Goal: Task Accomplishment & Management: Complete application form

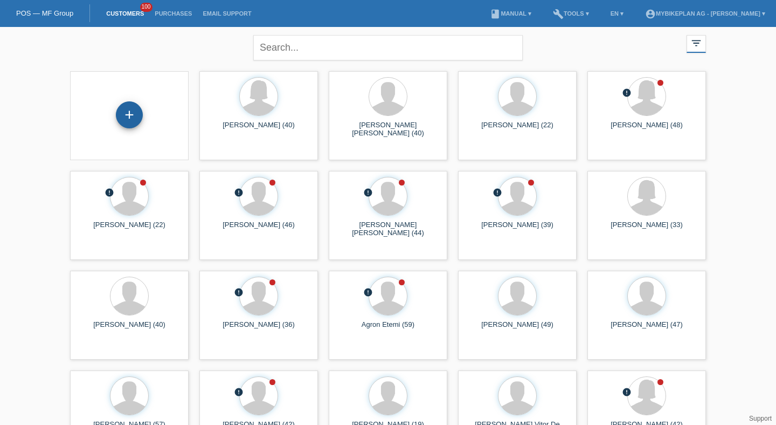
click at [133, 113] on div "+" at bounding box center [129, 114] width 27 height 27
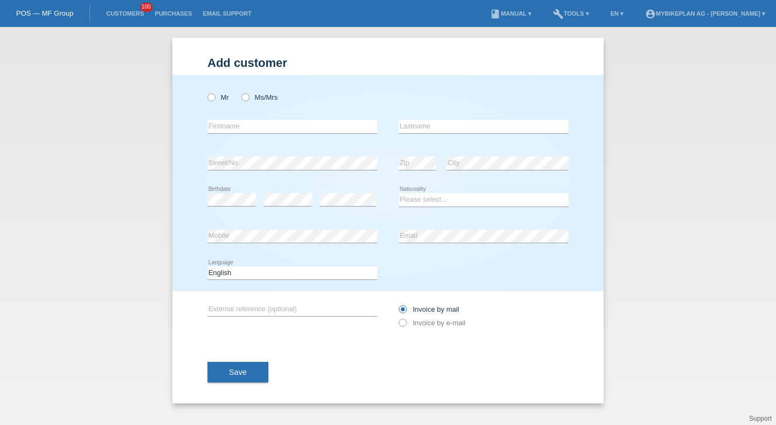
click at [217, 93] on div "Mr Ms/Mrs" at bounding box center [292, 97] width 170 height 22
click at [221, 95] on label "Mr" at bounding box center [218, 97] width 22 height 8
click at [214, 95] on input "Mr" at bounding box center [210, 96] width 7 height 7
radio input "true"
click at [253, 94] on label "Ms/Mrs" at bounding box center [259, 97] width 36 height 8
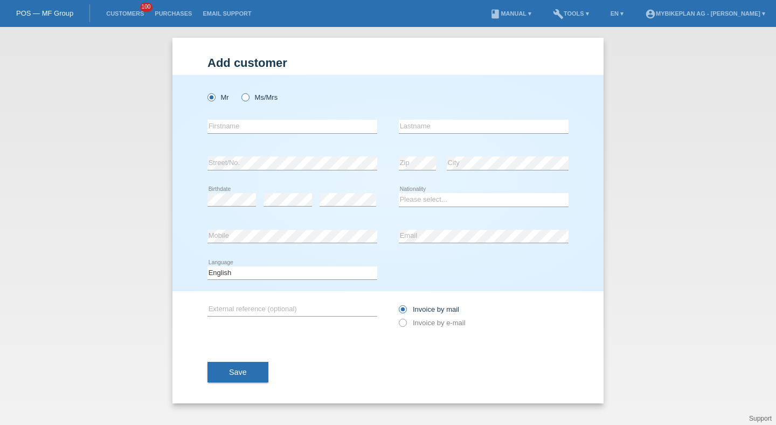
click at [248, 94] on input "Ms/Mrs" at bounding box center [244, 96] width 7 height 7
radio input "true"
click at [253, 129] on input "text" at bounding box center [292, 126] width 170 height 13
type input "[PERSON_NAME]"
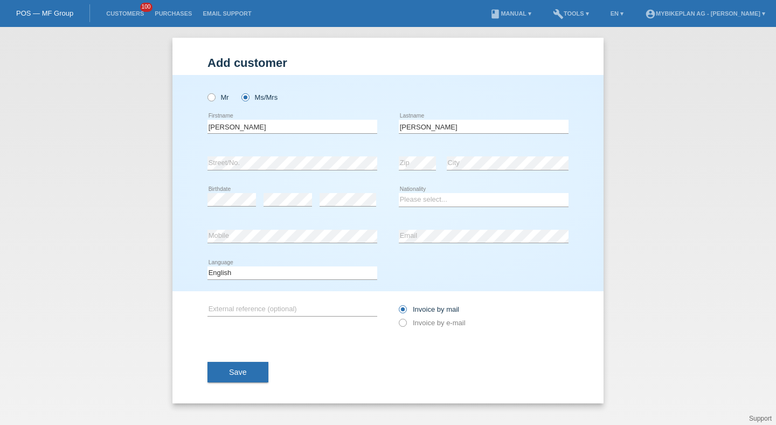
click at [265, 214] on div "error" at bounding box center [288, 200] width 48 height 37
click at [270, 209] on div "error" at bounding box center [288, 200] width 48 height 37
click at [273, 206] on icon at bounding box center [288, 206] width 48 height 1
click at [449, 197] on select "Please select... Switzerland Austria Germany Liechtenstein ------------ Afghani…" at bounding box center [484, 199] width 170 height 13
select select "CH"
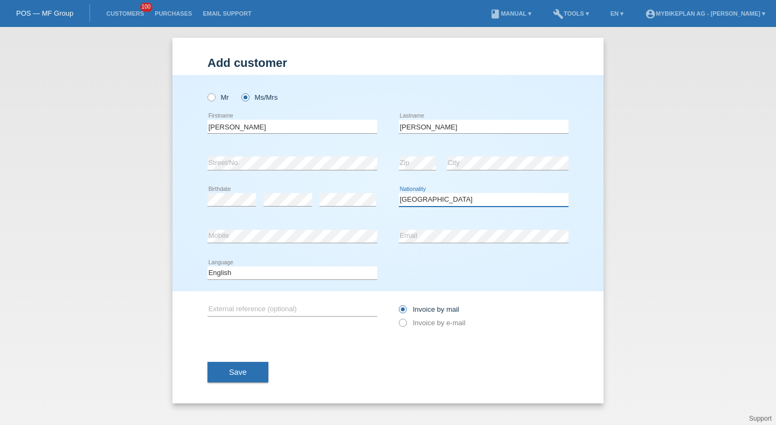
click at [399, 193] on select "Please select... Switzerland Austria Germany Liechtenstein ------------ Afghani…" at bounding box center [484, 199] width 170 height 13
click at [336, 251] on div "error Mobile" at bounding box center [292, 236] width 170 height 37
click at [414, 253] on div "error Email" at bounding box center [484, 236] width 170 height 37
click at [333, 266] on select "Deutsch Français Italiano English" at bounding box center [292, 272] width 170 height 13
select select "de"
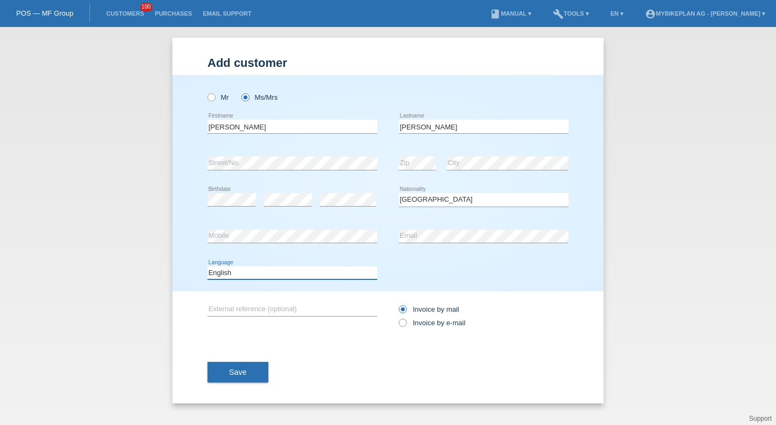
click at [207, 266] on select "Deutsch Français Italiano English" at bounding box center [292, 272] width 170 height 13
click at [410, 322] on label "Invoice by e-mail" at bounding box center [432, 322] width 67 height 8
click at [406, 322] on input "Invoice by e-mail" at bounding box center [402, 324] width 7 height 13
radio input "true"
click at [239, 374] on span "Save" at bounding box center [238, 371] width 18 height 9
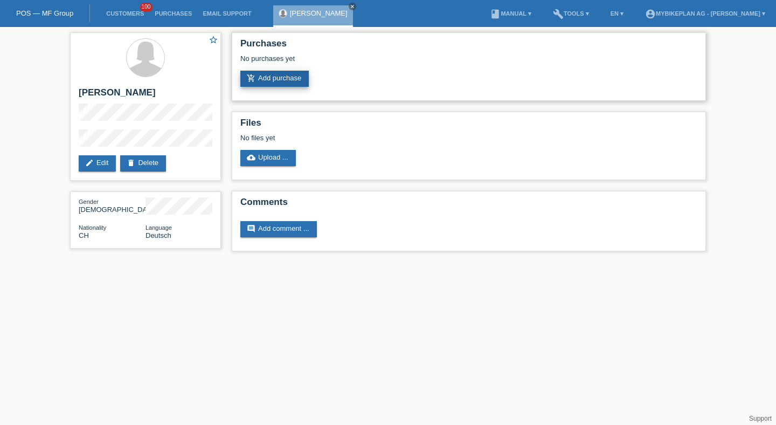
click at [280, 79] on link "add_shopping_cart Add purchase" at bounding box center [274, 79] width 68 height 16
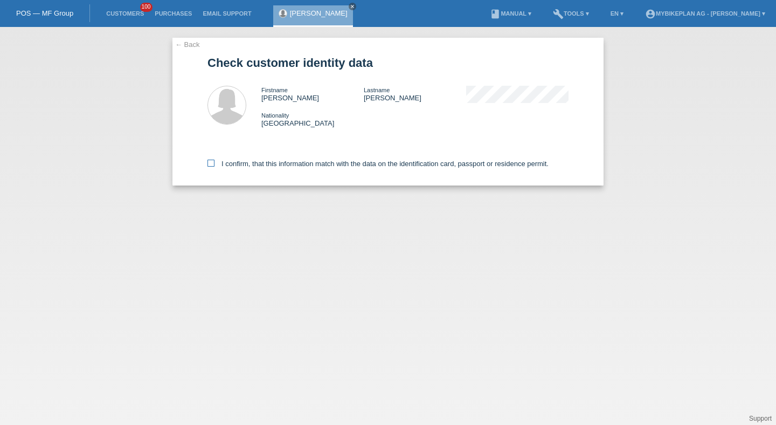
click at [246, 164] on label "I confirm, that this information match with the data on the identification card…" at bounding box center [377, 164] width 341 height 8
click at [214, 164] on input "I confirm, that this information match with the data on the identification card…" at bounding box center [210, 163] width 7 height 7
checkbox input "true"
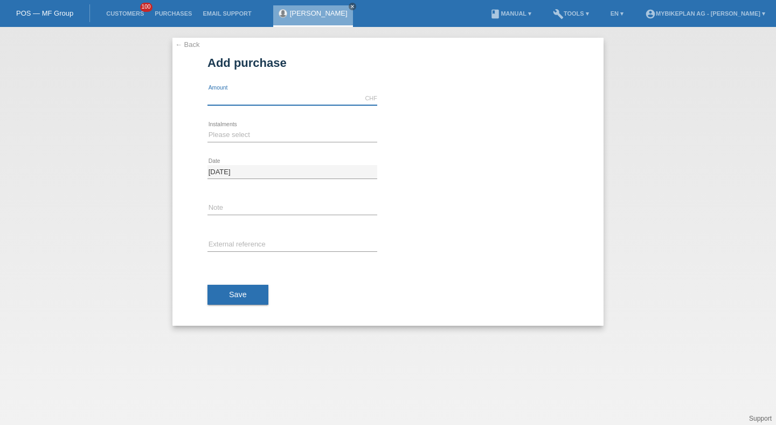
click at [231, 102] on input "text" at bounding box center [292, 98] width 170 height 13
type input "5499.00"
click at [213, 128] on div "Please select 6 instalments 12 instalments 18 instalments 24 instalments 36 ins…" at bounding box center [292, 135] width 170 height 37
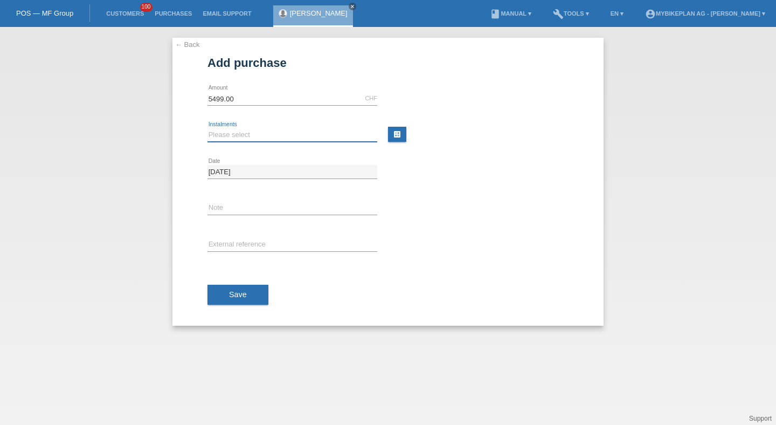
click at [215, 133] on select "Please select 6 instalments 12 instalments 18 instalments 24 instalments 36 ins…" at bounding box center [292, 134] width 170 height 13
select select "486"
click at [207, 128] on select "Please select 6 instalments 12 instalments 18 instalments 24 instalments 36 ins…" at bounding box center [292, 134] width 170 height 13
click at [221, 236] on div "error External reference" at bounding box center [292, 245] width 170 height 37
click at [222, 248] on input "text" at bounding box center [292, 244] width 170 height 13
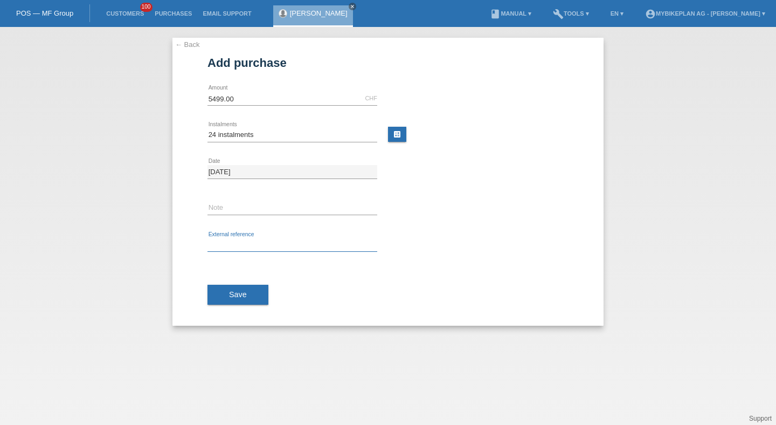
paste input "43744051458"
type input "43744051458"
click at [221, 288] on button "Save" at bounding box center [237, 295] width 61 height 20
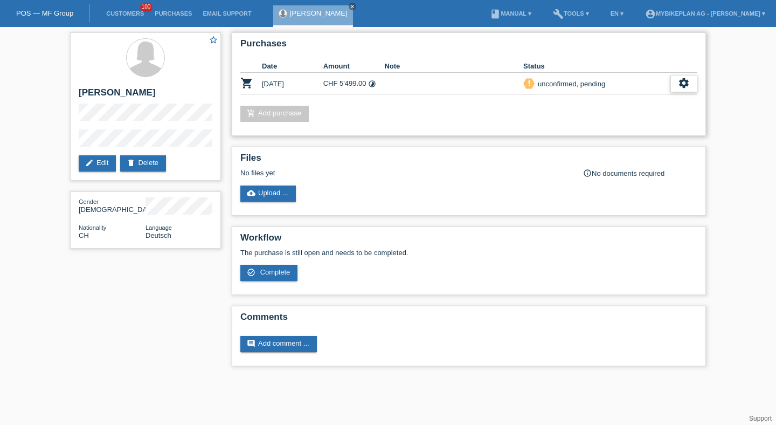
click at [679, 85] on icon "settings" at bounding box center [684, 83] width 12 height 12
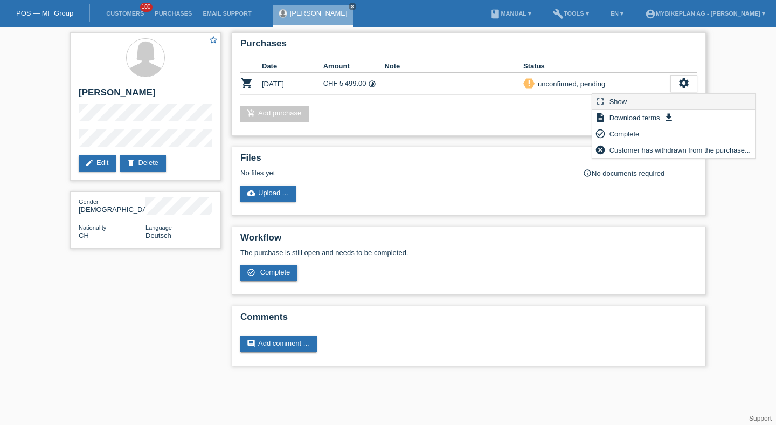
click at [661, 107] on div "fullscreen Show" at bounding box center [673, 102] width 163 height 16
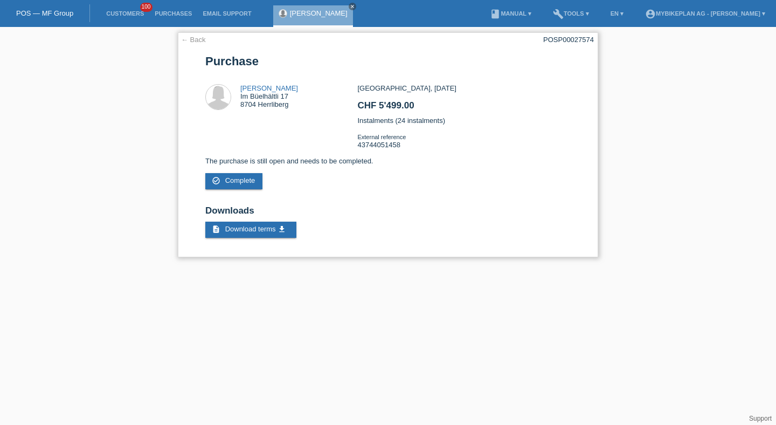
click at [557, 39] on div "POSP00027574" at bounding box center [568, 40] width 51 height 8
copy div "POSP00027574"
click at [117, 3] on li "Customers 100" at bounding box center [125, 13] width 48 height 27
click at [117, 7] on li "Customers 100" at bounding box center [125, 13] width 48 height 27
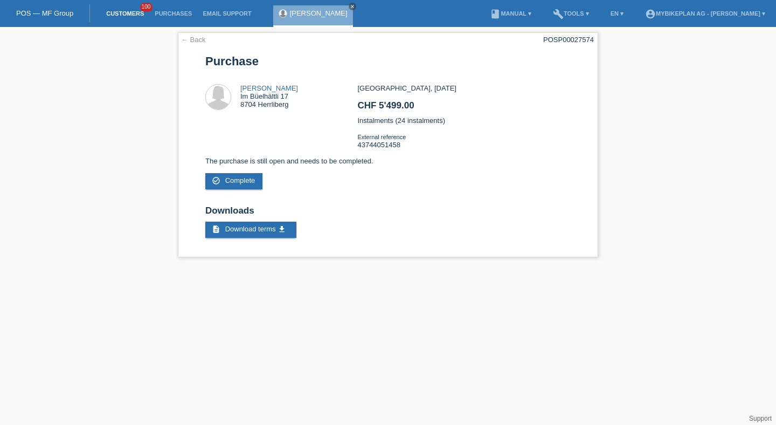
click at [123, 15] on link "Customers" at bounding box center [125, 13] width 48 height 6
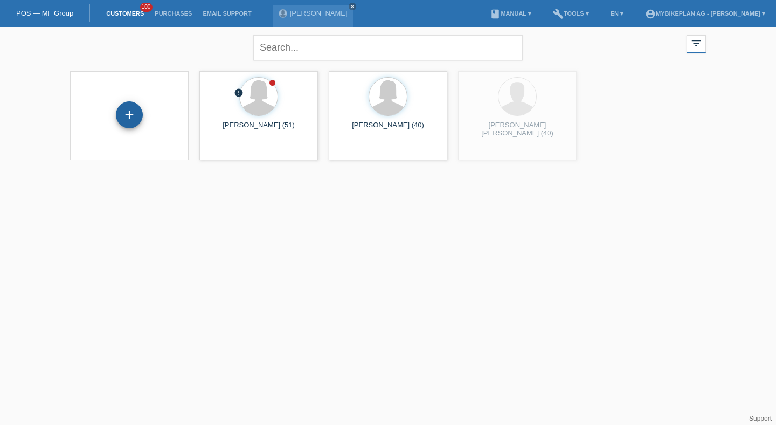
click at [129, 124] on div "+" at bounding box center [129, 114] width 27 height 27
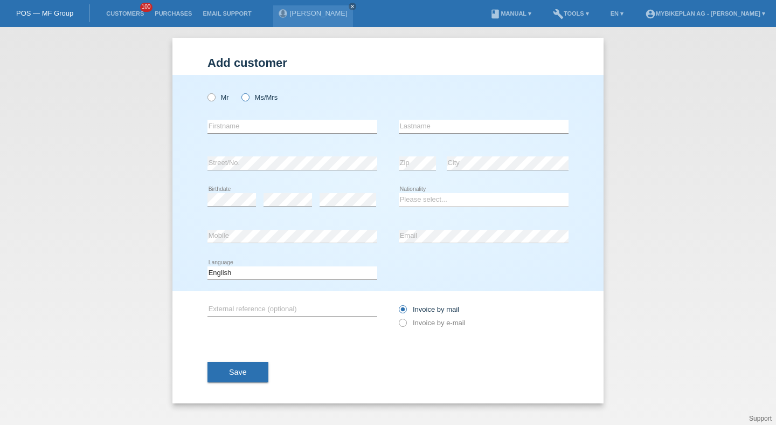
click at [251, 99] on label "Ms/Mrs" at bounding box center [259, 97] width 36 height 8
click at [248, 99] on input "Ms/Mrs" at bounding box center [244, 96] width 7 height 7
radio input "true"
click at [245, 129] on input "text" at bounding box center [292, 126] width 170 height 13
type input "Luzia"
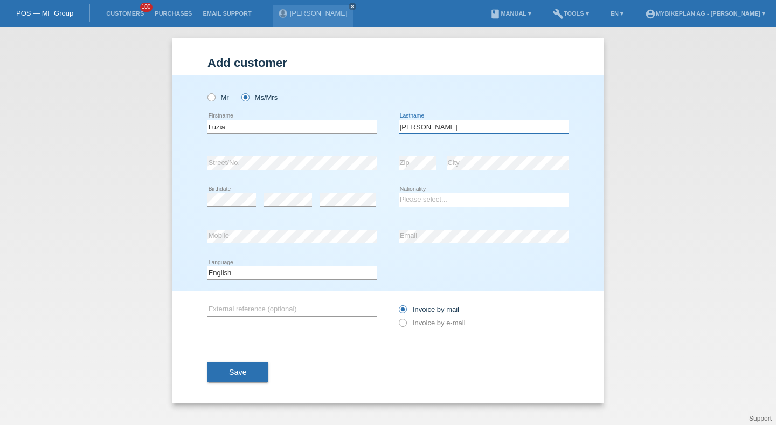
type input "[PERSON_NAME]"
click at [434, 198] on select "Please select... Switzerland Austria Germany Liechtenstein ------------ Afghani…" at bounding box center [484, 199] width 170 height 13
select select "CH"
click at [399, 193] on select "Please select... Switzerland Austria Germany Liechtenstein ------------ Afghani…" at bounding box center [484, 199] width 170 height 13
click at [317, 266] on select "Deutsch Français Italiano English" at bounding box center [292, 272] width 170 height 13
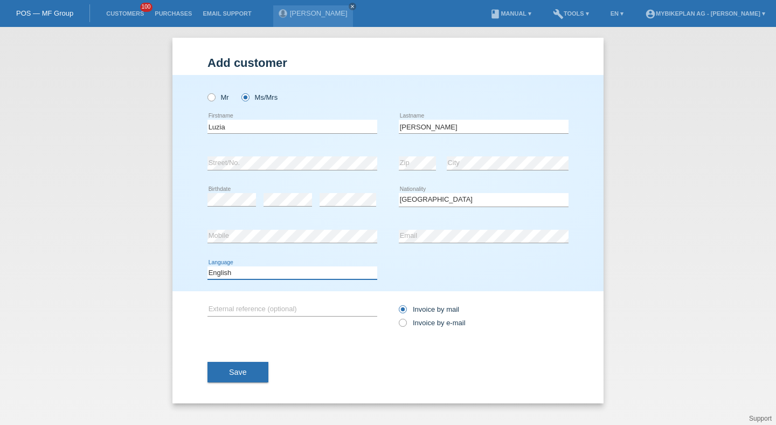
select select "de"
click at [207, 266] on select "Deutsch Français Italiano English" at bounding box center [292, 272] width 170 height 13
click at [405, 318] on input "Invoice by mail" at bounding box center [402, 311] width 7 height 13
click at [405, 320] on input "Invoice by e-mail" at bounding box center [402, 324] width 7 height 13
radio input "true"
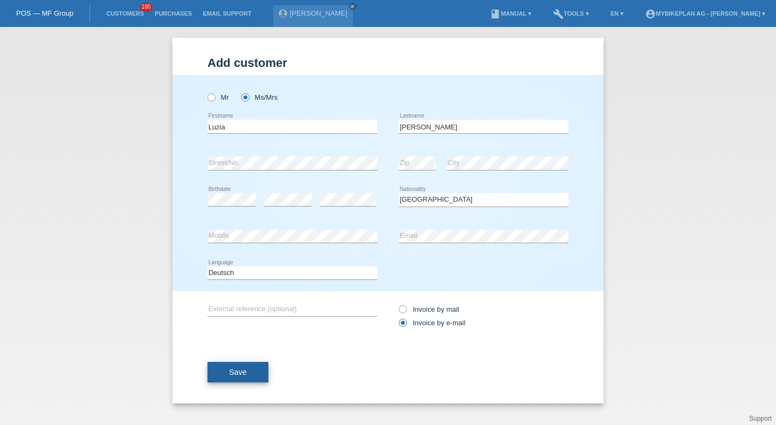
click at [245, 382] on button "Save" at bounding box center [237, 372] width 61 height 20
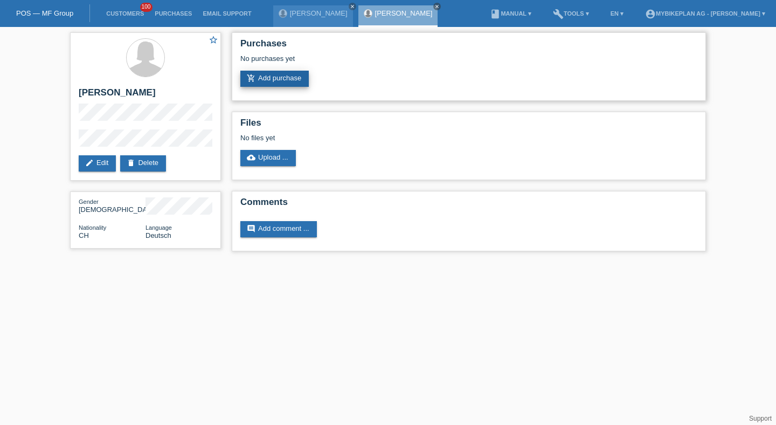
click at [271, 78] on link "add_shopping_cart Add purchase" at bounding box center [274, 79] width 68 height 16
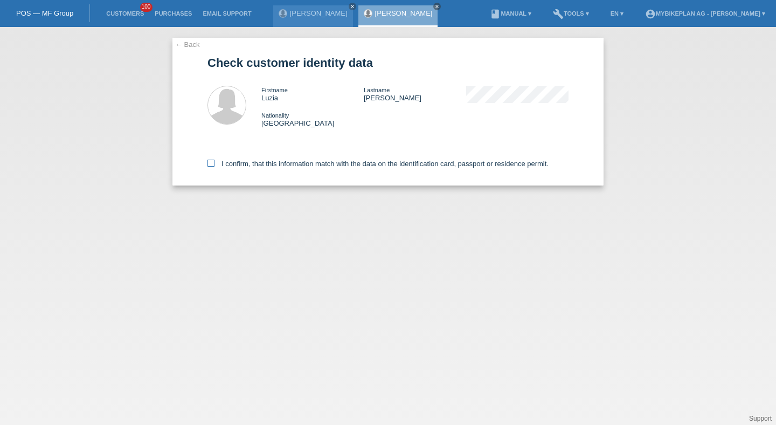
click at [234, 165] on label "I confirm, that this information match with the data on the identification card…" at bounding box center [377, 164] width 341 height 8
click at [214, 165] on input "I confirm, that this information match with the data on the identification card…" at bounding box center [210, 163] width 7 height 7
checkbox input "true"
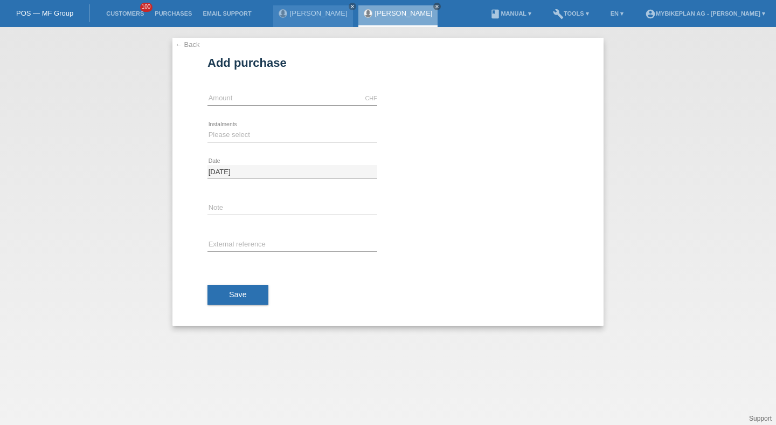
click at [226, 88] on div "CHF error Amount" at bounding box center [292, 98] width 170 height 37
click at [226, 97] on input "text" at bounding box center [292, 98] width 170 height 13
type input "2999.00"
click at [223, 134] on select "Please select 6 instalments 12 instalments 18 instalments 24 instalments 36 ins…" at bounding box center [292, 134] width 170 height 13
select select "488"
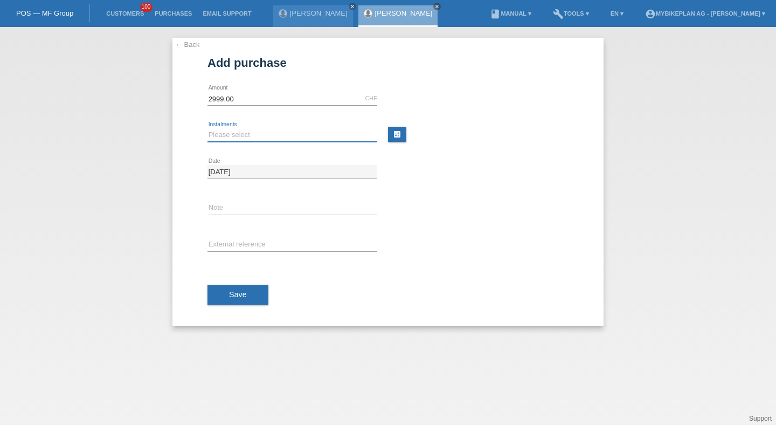
click at [207, 128] on select "Please select 6 instalments 12 instalments 18 instalments 24 instalments 36 ins…" at bounding box center [292, 134] width 170 height 13
click at [230, 241] on input "text" at bounding box center [292, 244] width 170 height 13
paste input "43747802385"
type input "43747802385"
click at [228, 303] on button "Save" at bounding box center [237, 295] width 61 height 20
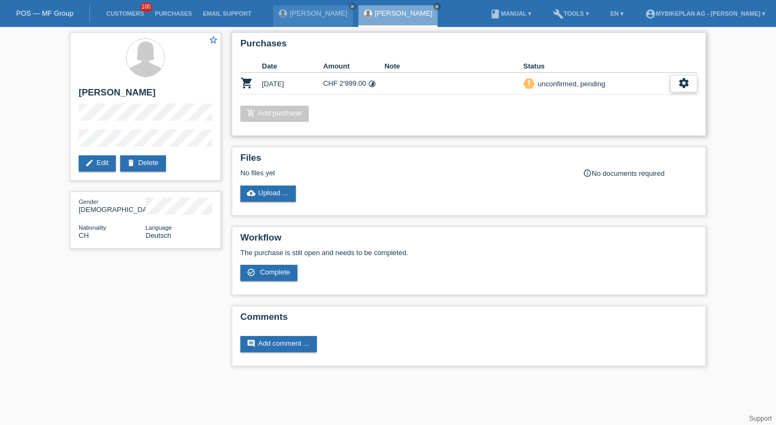
click at [689, 92] on div "settings" at bounding box center [683, 83] width 27 height 17
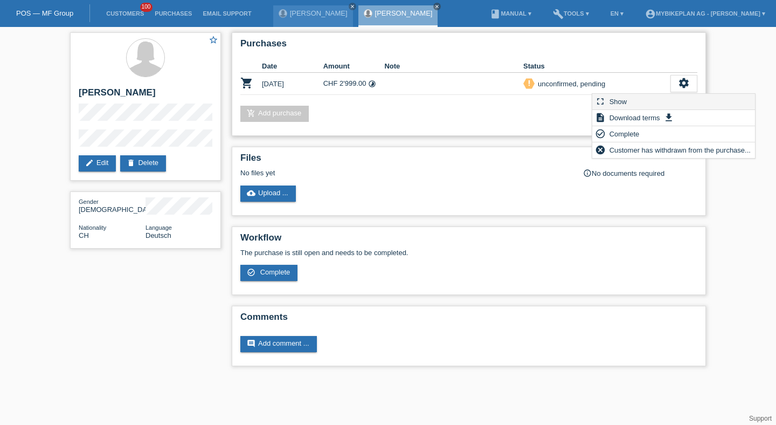
click at [659, 105] on div "fullscreen Show" at bounding box center [673, 102] width 163 height 16
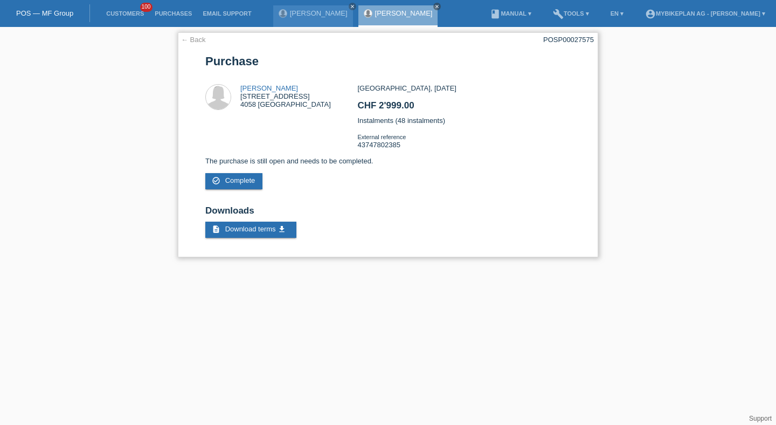
click at [552, 39] on div "POSP00027575" at bounding box center [568, 40] width 51 height 8
copy div "POSP00027575"
click at [124, 12] on link "Customers" at bounding box center [125, 13] width 48 height 6
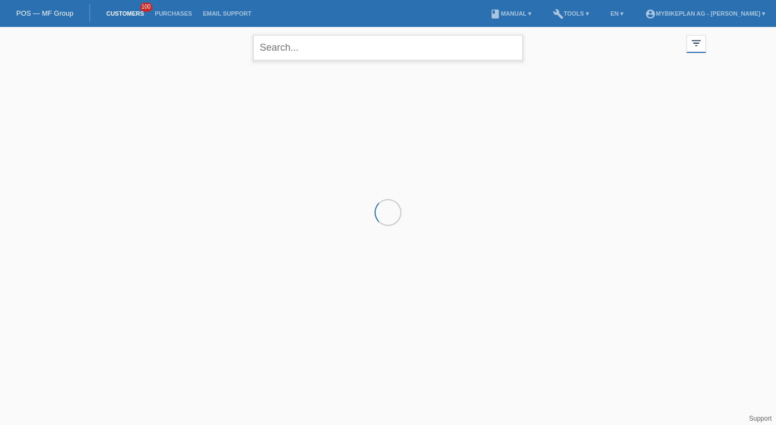
click at [347, 54] on input "text" at bounding box center [387, 47] width 269 height 25
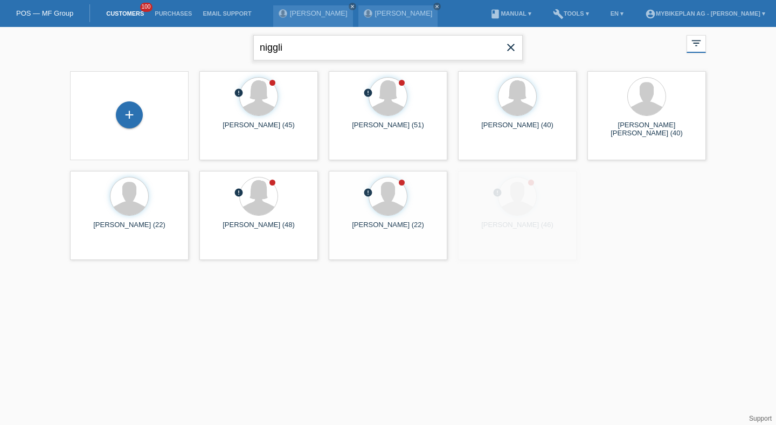
type input "niggli"
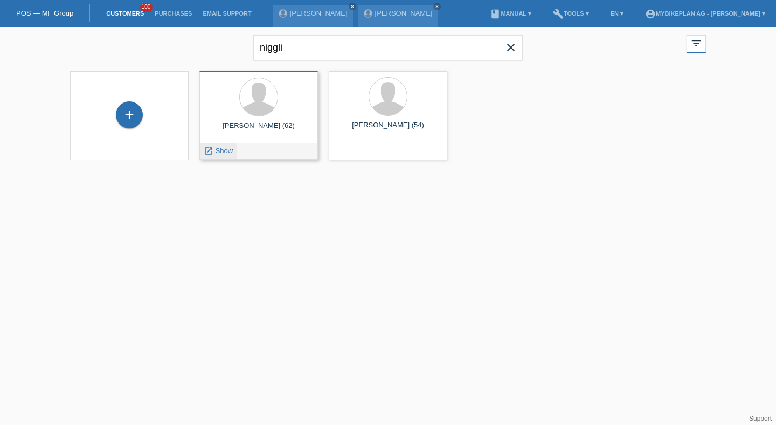
click at [228, 148] on span "Show" at bounding box center [225, 151] width 18 height 8
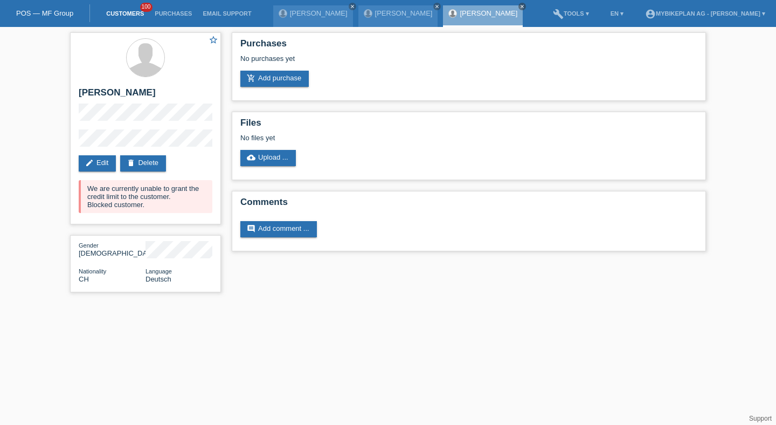
click at [123, 13] on link "Customers" at bounding box center [125, 13] width 48 height 6
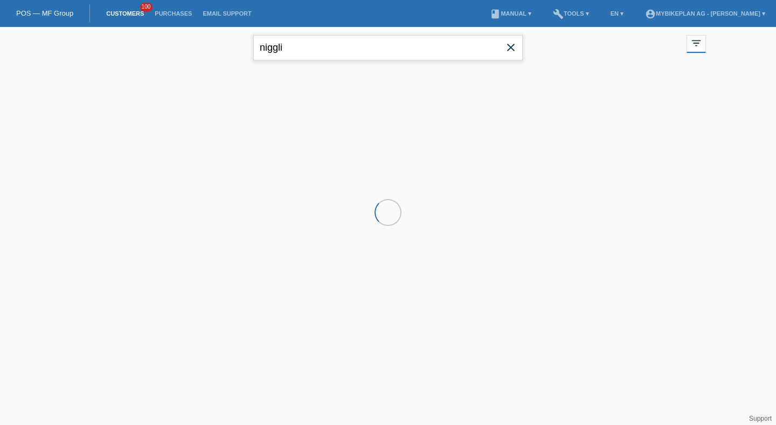
click at [298, 50] on input "niggli" at bounding box center [387, 47] width 269 height 25
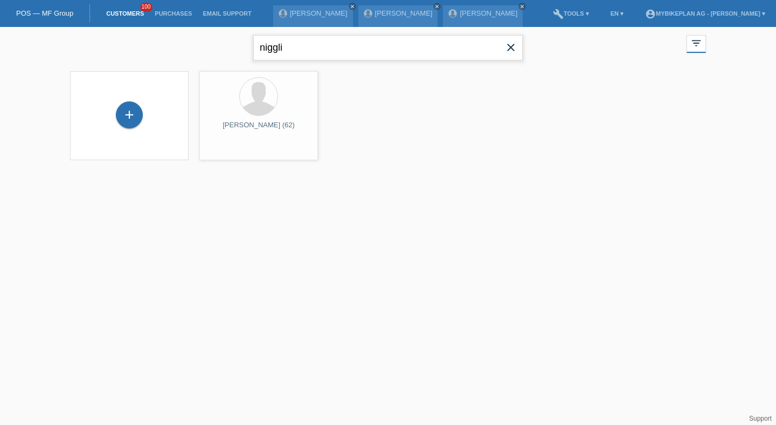
click at [298, 50] on input "niggli" at bounding box center [387, 47] width 269 height 25
type input "[PERSON_NAME]"
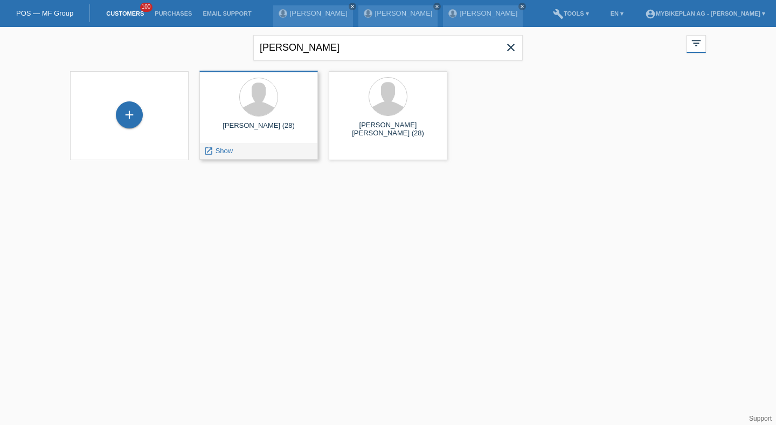
click at [224, 144] on div "[PERSON_NAME] (28) launch Show" at bounding box center [258, 115] width 119 height 89
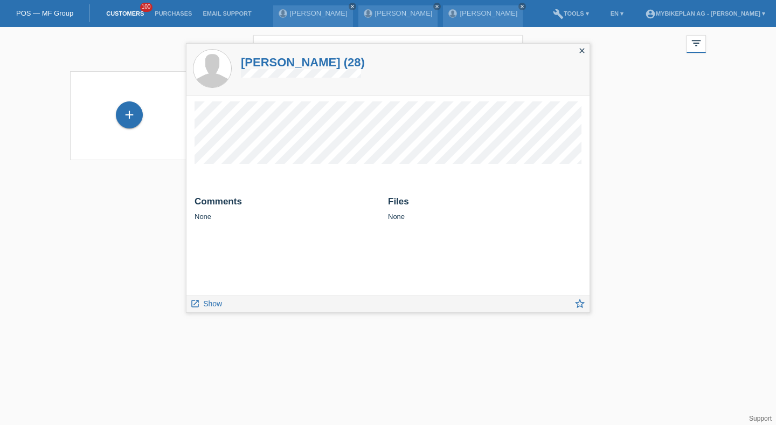
click at [651, 174] on html "POS — MF Group Customers 100 Purchases Email Support [PERSON_NAME] close [PERSO…" at bounding box center [388, 87] width 776 height 174
click at [566, 48] on div "[PERSON_NAME] (28)" at bounding box center [387, 69] width 403 height 51
click at [583, 48] on icon "close" at bounding box center [582, 50] width 9 height 9
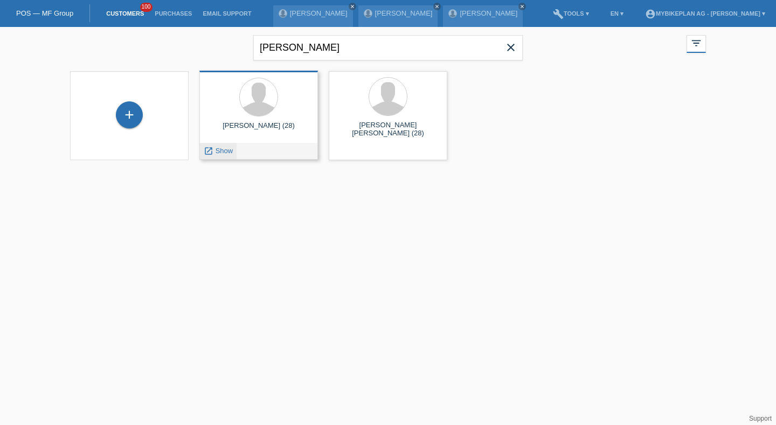
click at [223, 149] on span "Show" at bounding box center [225, 151] width 18 height 8
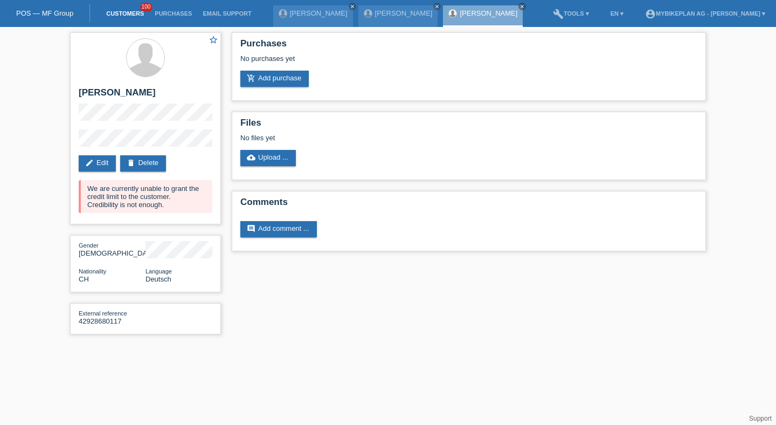
click at [126, 15] on link "Customers" at bounding box center [125, 13] width 48 height 6
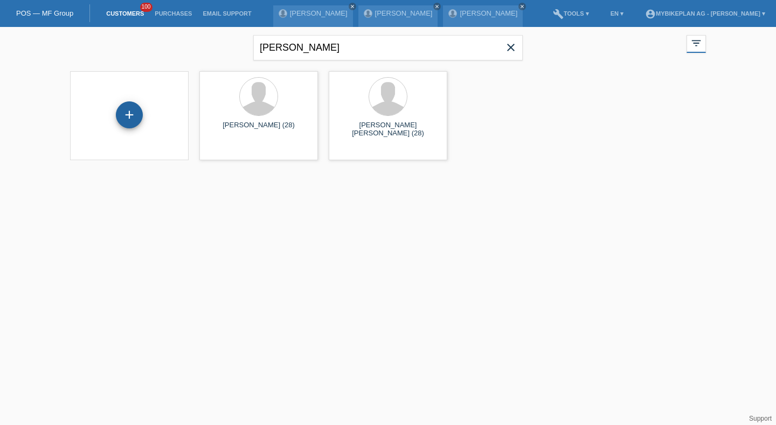
drag, startPoint x: 139, startPoint y: 101, endPoint x: 134, endPoint y: 105, distance: 5.8
click at [138, 101] on div "+" at bounding box center [129, 115] width 101 height 29
click at [131, 109] on div "+" at bounding box center [129, 114] width 27 height 27
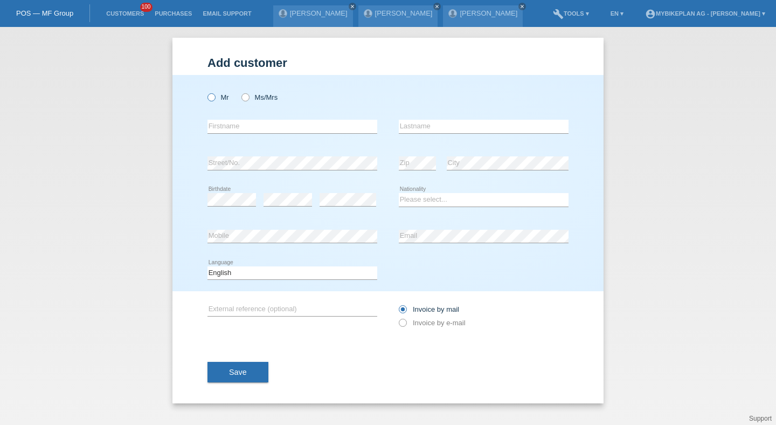
drag, startPoint x: 219, startPoint y: 91, endPoint x: 216, endPoint y: 96, distance: 5.5
click at [219, 91] on div "Mr Ms/Mrs" at bounding box center [292, 97] width 170 height 22
click at [216, 98] on label "Mr" at bounding box center [218, 97] width 22 height 8
click at [214, 98] on input "Mr" at bounding box center [210, 96] width 7 height 7
radio input "true"
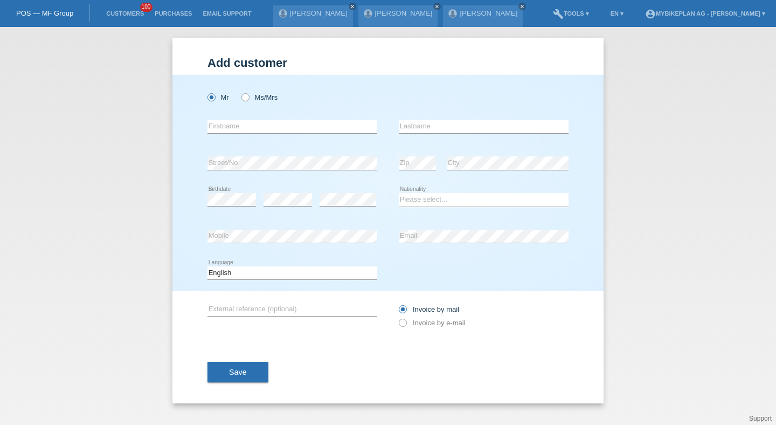
click at [221, 116] on div "error Firstname" at bounding box center [292, 126] width 170 height 37
click at [219, 128] on input "text" at bounding box center [292, 126] width 170 height 13
type input "Ciurare"
paste input "[PERSON_NAME]"
type input "Nicolae"
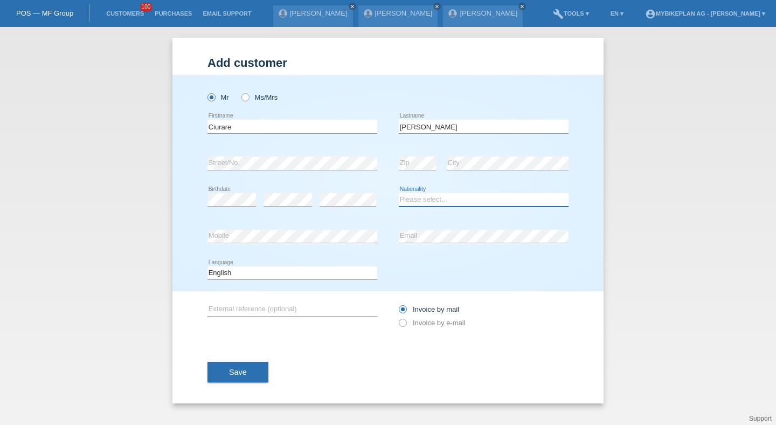
click at [443, 200] on select "Please select... Switzerland Austria Germany Liechtenstein ------------ Afghani…" at bounding box center [484, 199] width 170 height 13
select select "RO"
click at [399, 193] on select "Please select... Switzerland Austria Germany Liechtenstein ------------ Afghani…" at bounding box center [484, 199] width 170 height 13
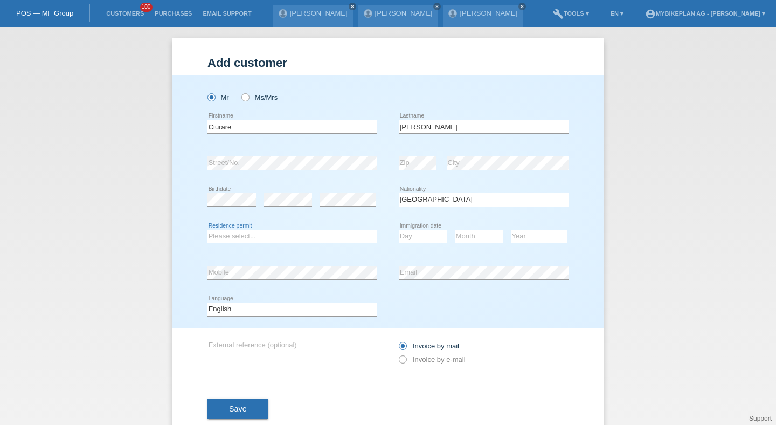
click at [247, 237] on select "Please select... C B B - Refugee status Other" at bounding box center [292, 236] width 170 height 13
select select "B"
click at [207, 230] on select "Please select... C B B - Refugee status Other" at bounding box center [292, 236] width 170 height 13
click at [406, 239] on select "Day 01 02 03 04 05 06 07 08 09 10 11" at bounding box center [423, 236] width 48 height 13
select select "09"
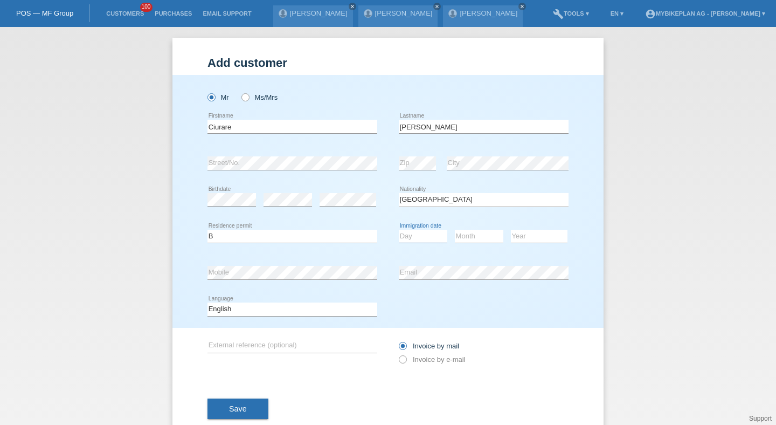
click at [399, 230] on select "Day 01 02 03 04 05 06 07 08 09 10 11" at bounding box center [423, 236] width 48 height 13
click at [468, 238] on select "Month 01 02 03 04 05 06 07 08 09 10 11" at bounding box center [479, 236] width 48 height 13
select select "09"
click at [455, 230] on select "Month 01 02 03 04 05 06 07 08 09 10 11" at bounding box center [479, 236] width 48 height 13
click at [522, 237] on select "Year 2025 2024 2023 2022 2021 2020 2019 2018 2017 2016 2015 2014 2013 2012 2011…" at bounding box center [539, 236] width 57 height 13
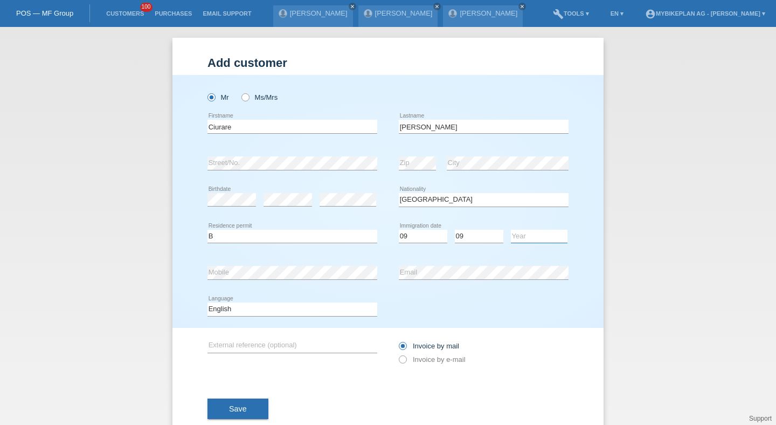
select select "2023"
click at [511, 230] on select "Year 2025 2024 2023 2022 2021 2020 2019 2018 2017 2016 2015 2014 2013 2012 2011…" at bounding box center [539, 236] width 57 height 13
click at [346, 310] on select "Deutsch Français Italiano English" at bounding box center [292, 308] width 170 height 13
click at [207, 303] on select "Deutsch Français Italiano English" at bounding box center [292, 308] width 170 height 13
click at [309, 309] on select "Deutsch Français Italiano English" at bounding box center [292, 308] width 170 height 13
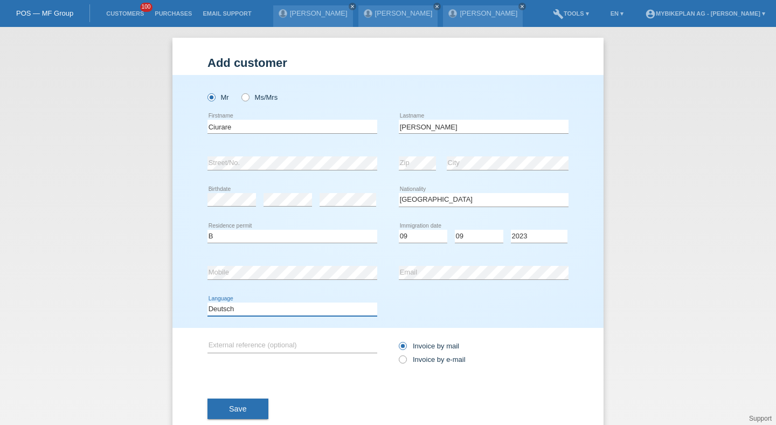
select select "it"
click at [207, 303] on select "Deutsch Français Italiano English" at bounding box center [292, 308] width 170 height 13
click at [397, 353] on icon at bounding box center [397, 353] width 0 height 0
click at [399, 359] on input "Invoice by e-mail" at bounding box center [402, 361] width 7 height 13
radio input "true"
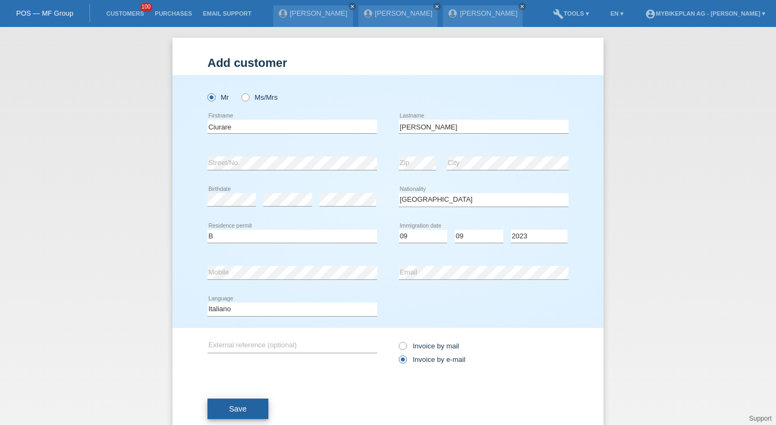
click at [259, 403] on button "Save" at bounding box center [237, 408] width 61 height 20
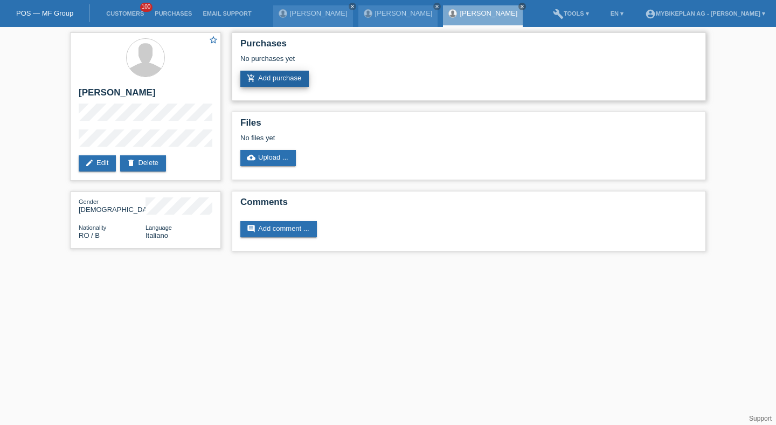
click at [315, 77] on div "add_shopping_cart Add purchase" at bounding box center [468, 79] width 457 height 16
click at [280, 85] on link "add_shopping_cart Add purchase" at bounding box center [274, 79] width 68 height 16
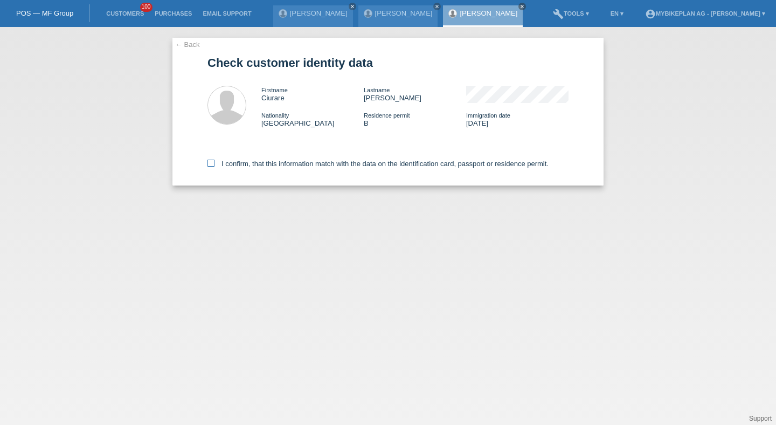
click at [259, 162] on label "I confirm, that this information match with the data on the identification card…" at bounding box center [377, 164] width 341 height 8
click at [214, 162] on input "I confirm, that this information match with the data on the identification card…" at bounding box center [210, 163] width 7 height 7
checkbox input "true"
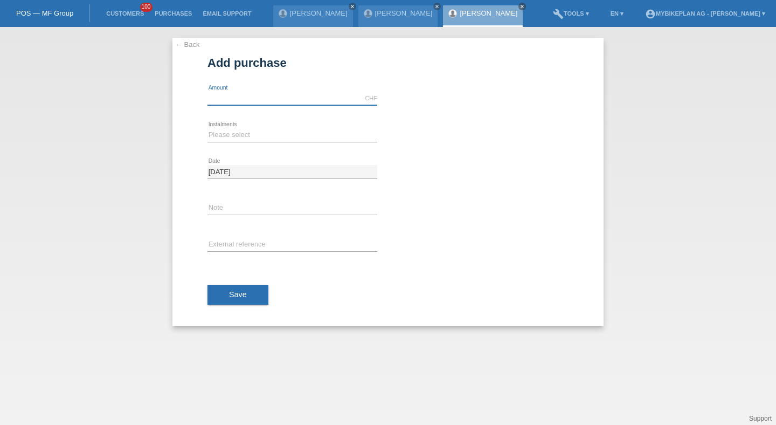
click at [269, 98] on input "text" at bounding box center [292, 98] width 170 height 13
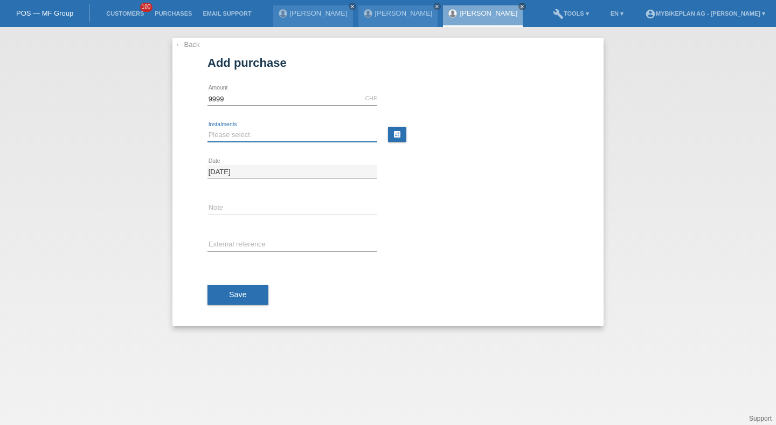
type input "9999.00"
click at [256, 133] on select "Please select 6 instalments 12 instalments 18 instalments 24 instalments 36 ins…" at bounding box center [292, 134] width 170 height 13
select select "488"
click at [207, 128] on select "Please select 6 instalments 12 instalments 18 instalments 24 instalments 36 ins…" at bounding box center [292, 134] width 170 height 13
drag, startPoint x: 256, startPoint y: 133, endPoint x: 246, endPoint y: 243, distance: 110.9
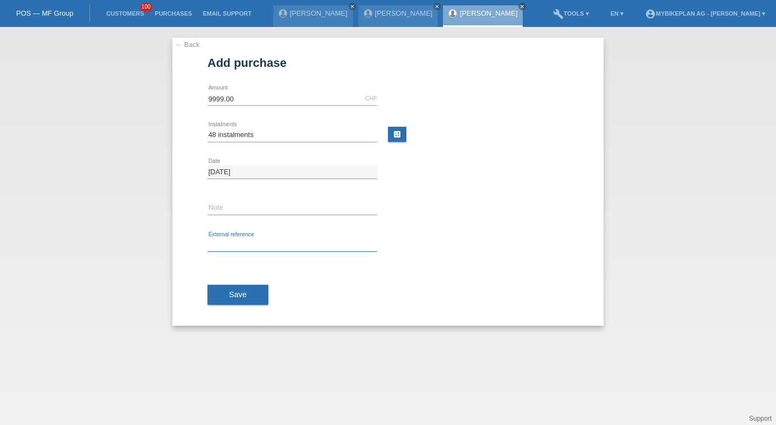
click at [246, 243] on input "text" at bounding box center [292, 244] width 170 height 13
paste input "43768207721"
type input "43768207721"
click at [241, 285] on button "Save" at bounding box center [237, 295] width 61 height 20
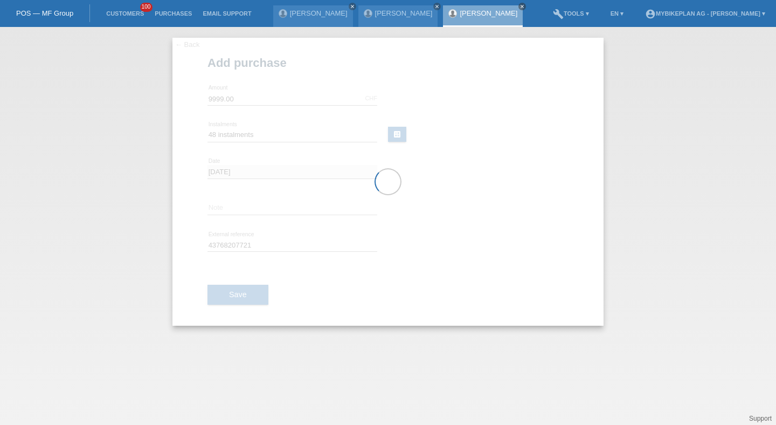
click at [241, 289] on div at bounding box center [387, 182] width 431 height 288
